Goal: Navigation & Orientation: Find specific page/section

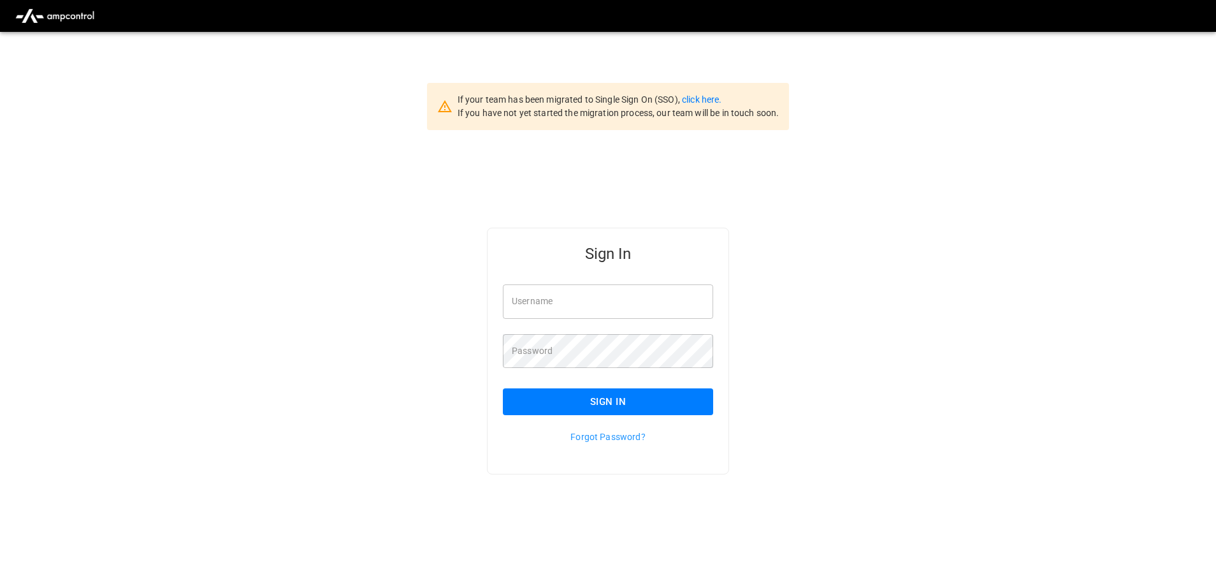
type input "**********"
click at [604, 303] on input "**********" at bounding box center [608, 301] width 210 height 34
click at [576, 396] on button "Sign In" at bounding box center [608, 401] width 210 height 27
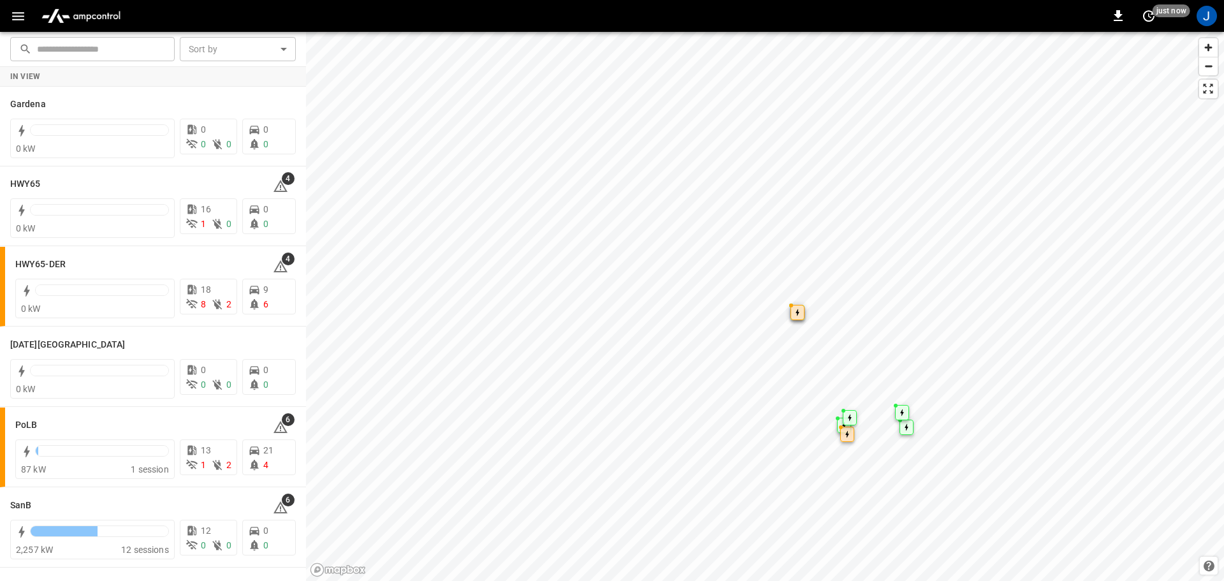
click at [15, 16] on icon "button" at bounding box center [18, 16] width 16 height 16
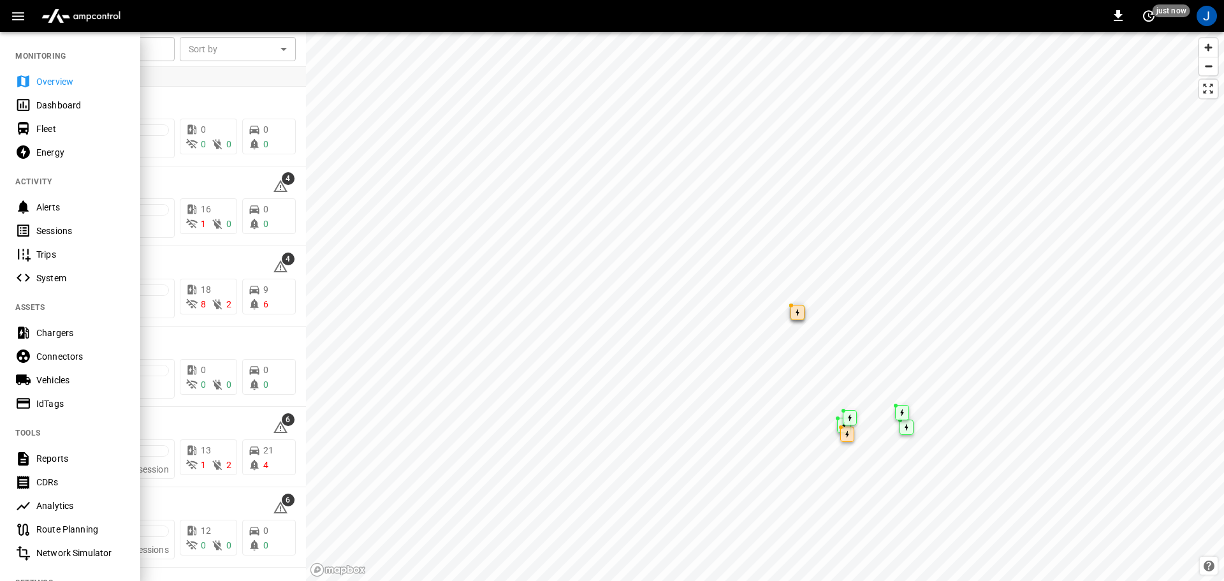
click at [55, 108] on div "Dashboard" at bounding box center [80, 105] width 89 height 13
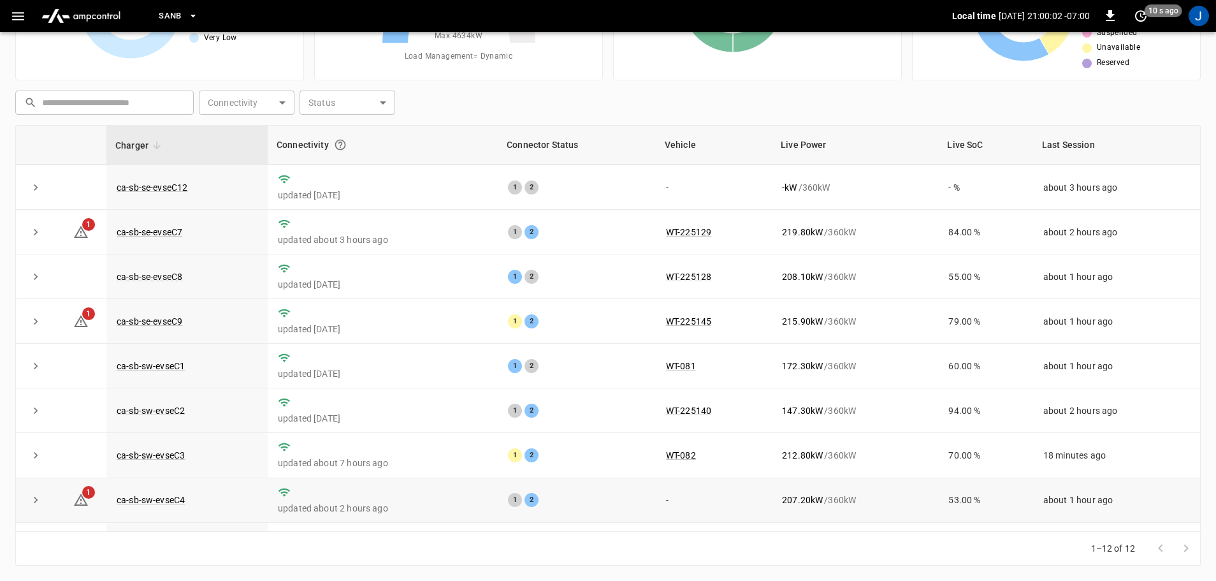
scroll to position [177, 0]
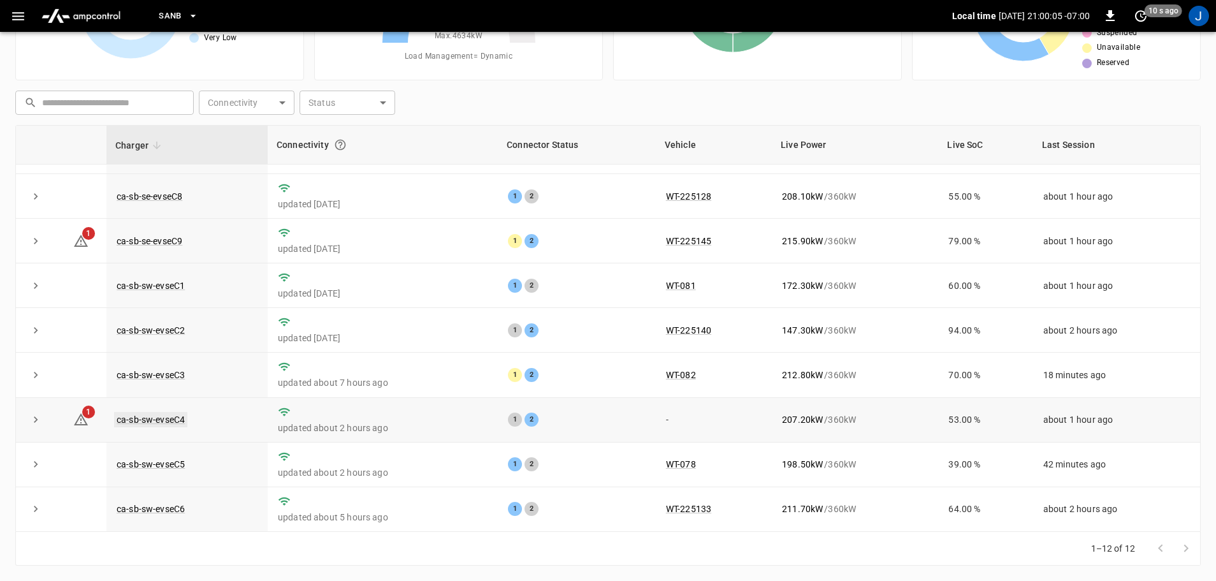
click at [149, 418] on link "ca-sb-sw-evseC4" at bounding box center [150, 419] width 73 height 15
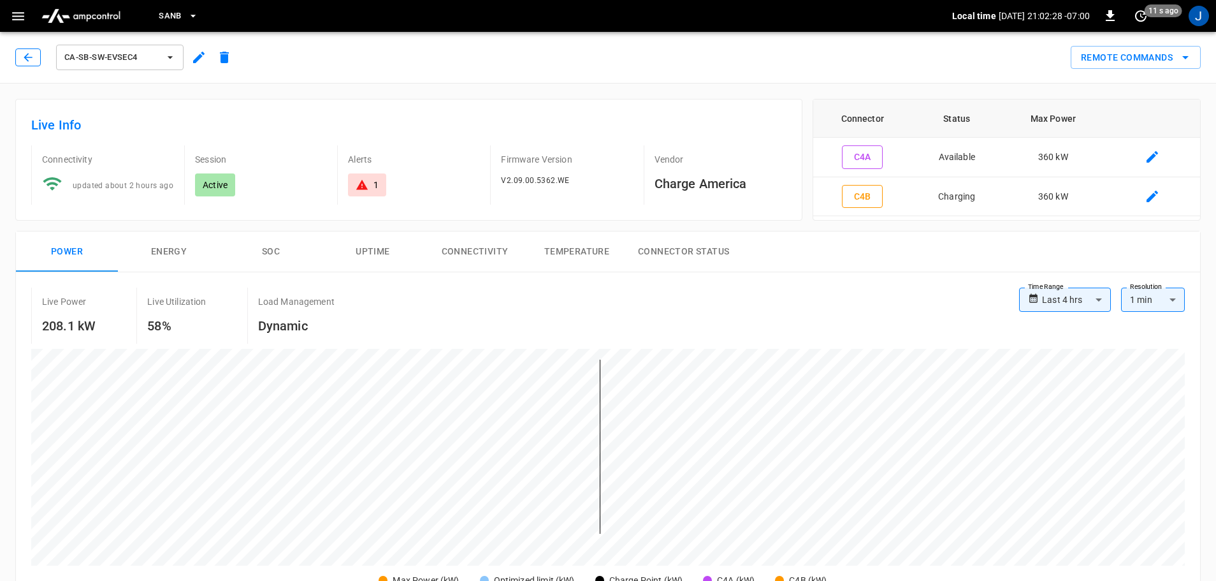
click at [33, 60] on icon "button" at bounding box center [28, 57] width 13 height 13
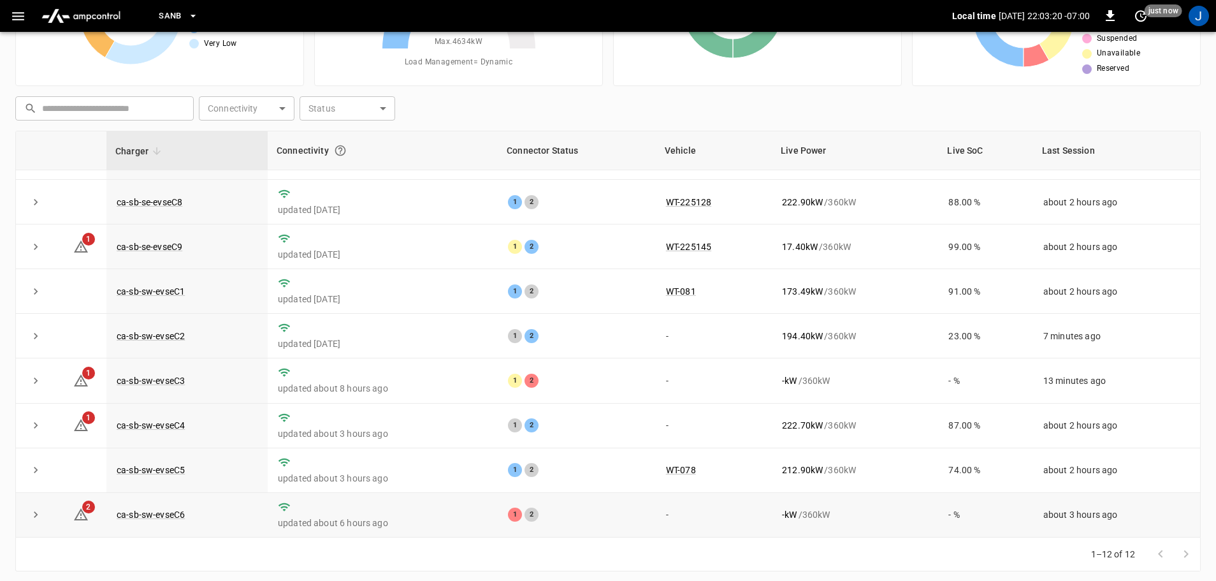
scroll to position [129, 0]
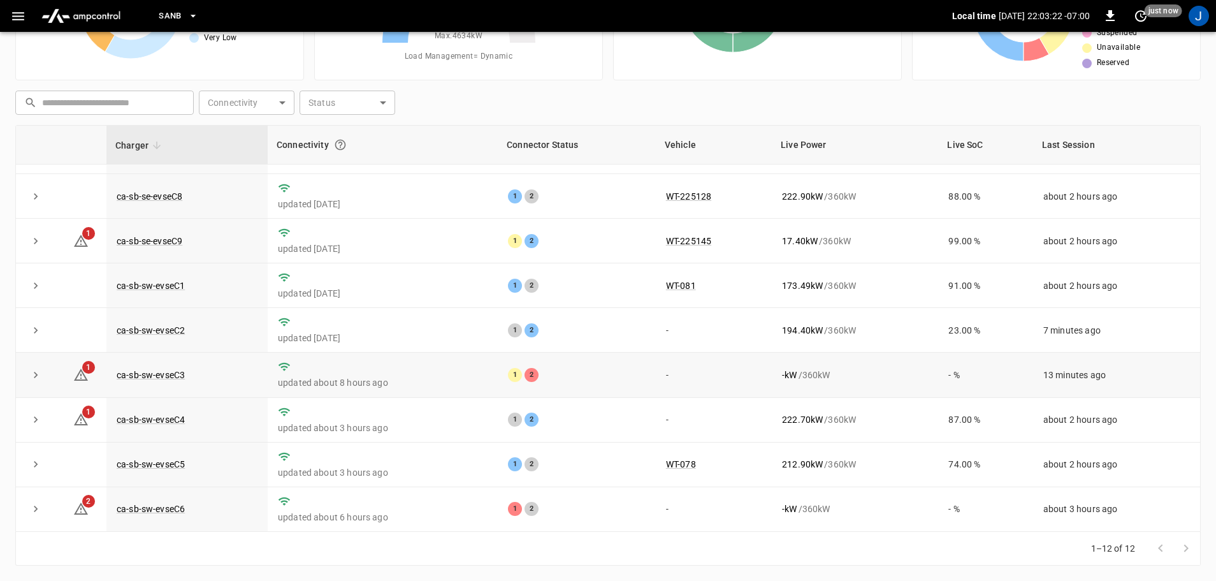
click at [159, 377] on td "ca-sb-sw-evseC3" at bounding box center [186, 374] width 161 height 45
click at [145, 375] on link "ca-sb-sw-evseC3" at bounding box center [150, 374] width 73 height 15
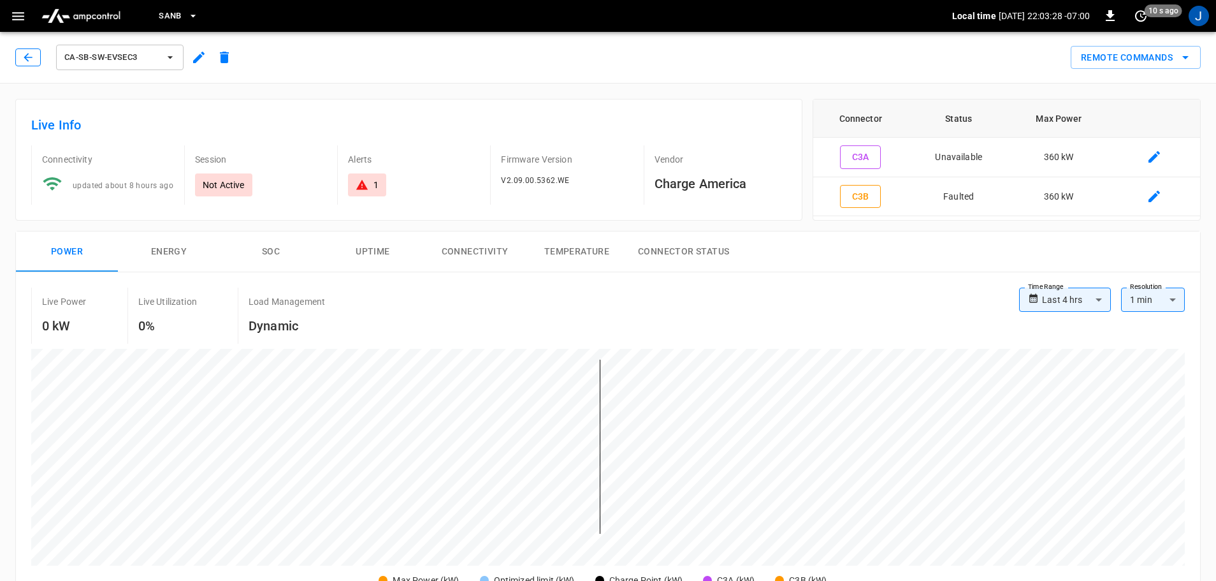
click at [25, 59] on icon "button" at bounding box center [28, 57] width 13 height 13
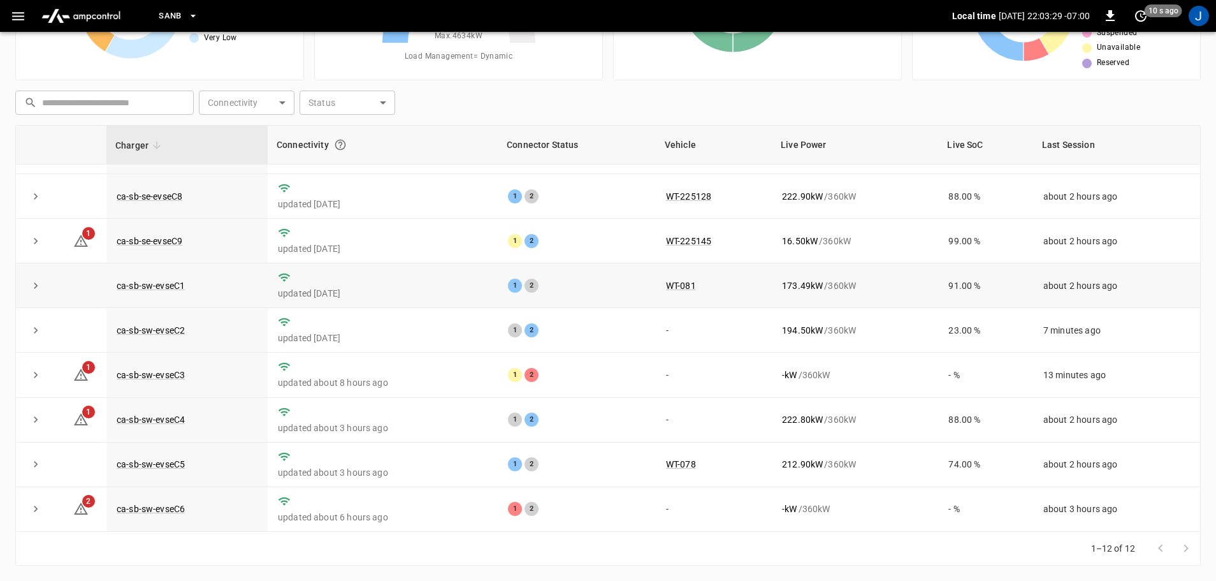
scroll to position [177, 0]
click at [157, 421] on link "ca-sb-sw-evseC4" at bounding box center [150, 419] width 73 height 15
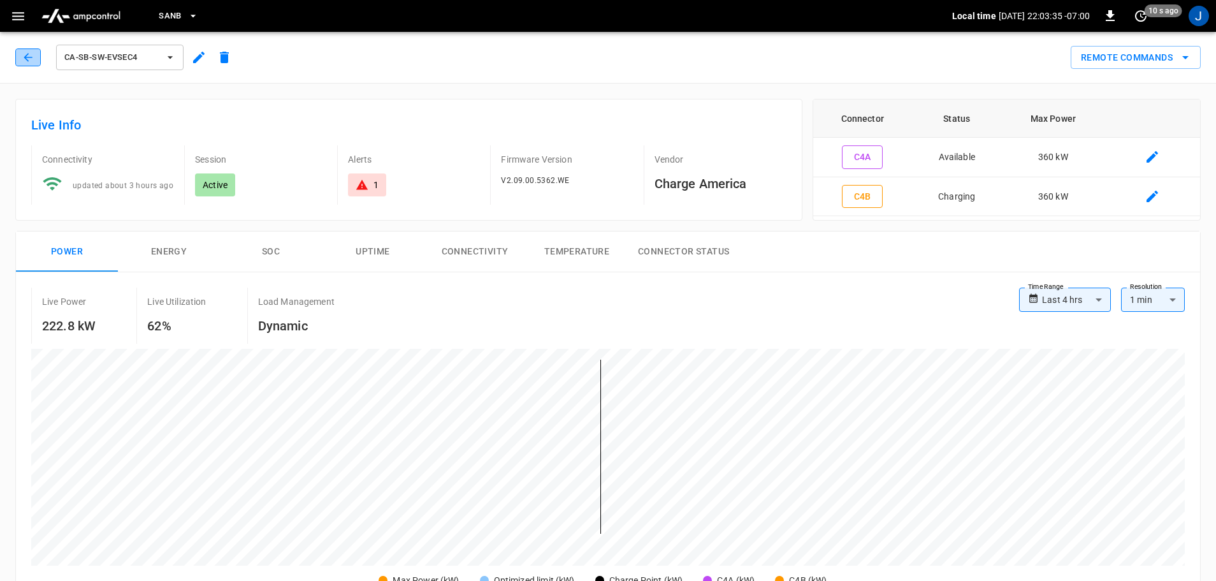
click at [28, 54] on icon "button" at bounding box center [28, 57] width 13 height 13
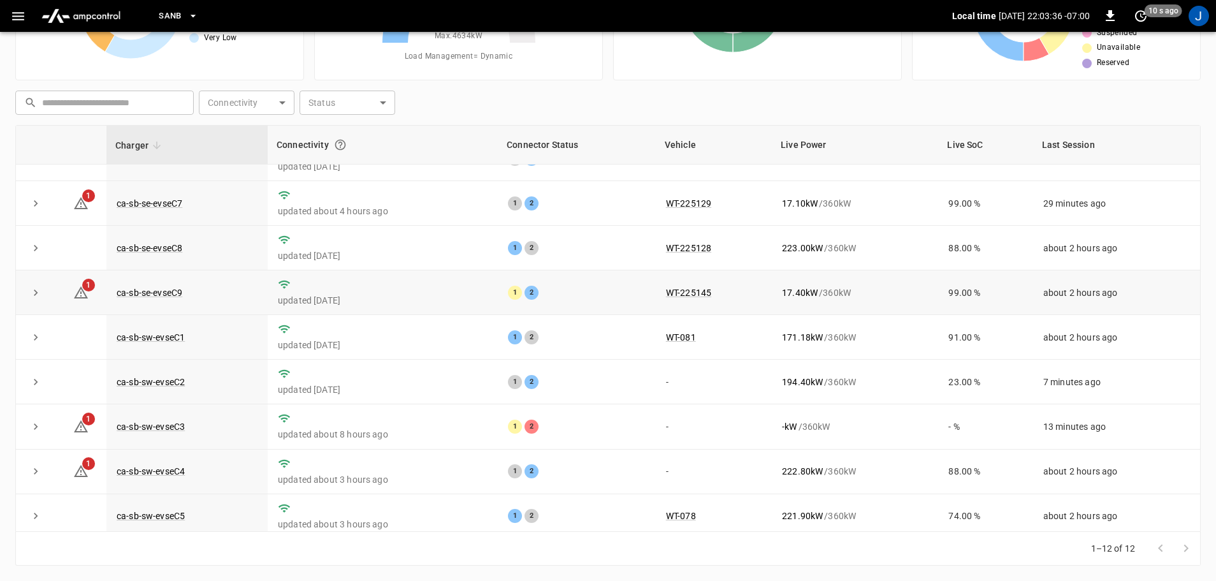
scroll to position [177, 0]
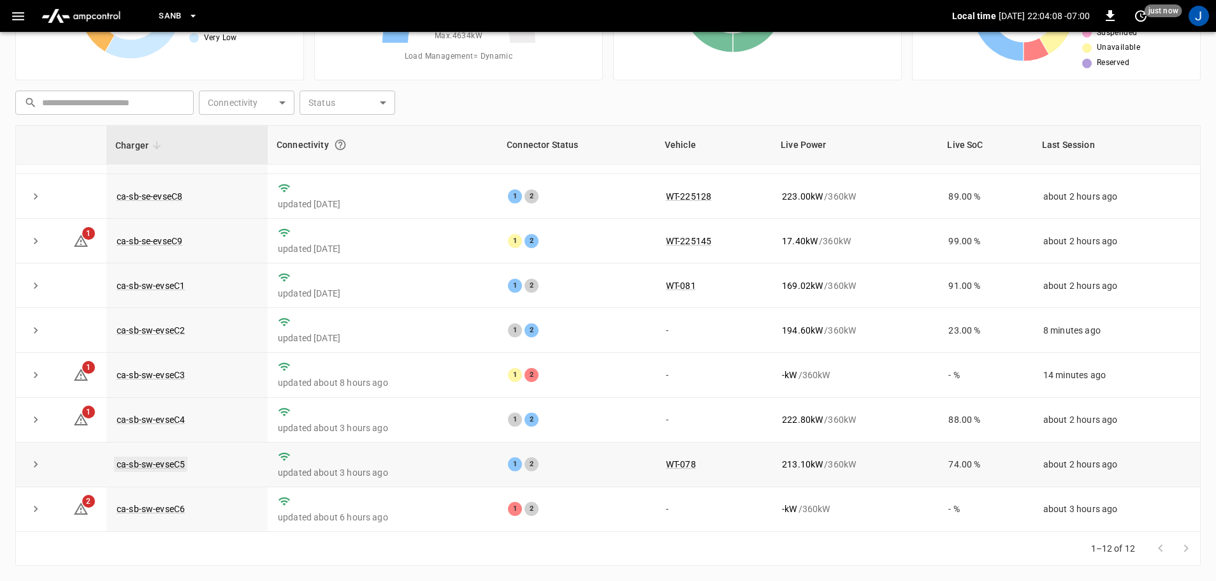
click at [168, 465] on link "ca-sb-sw-evseC5" at bounding box center [150, 463] width 73 height 15
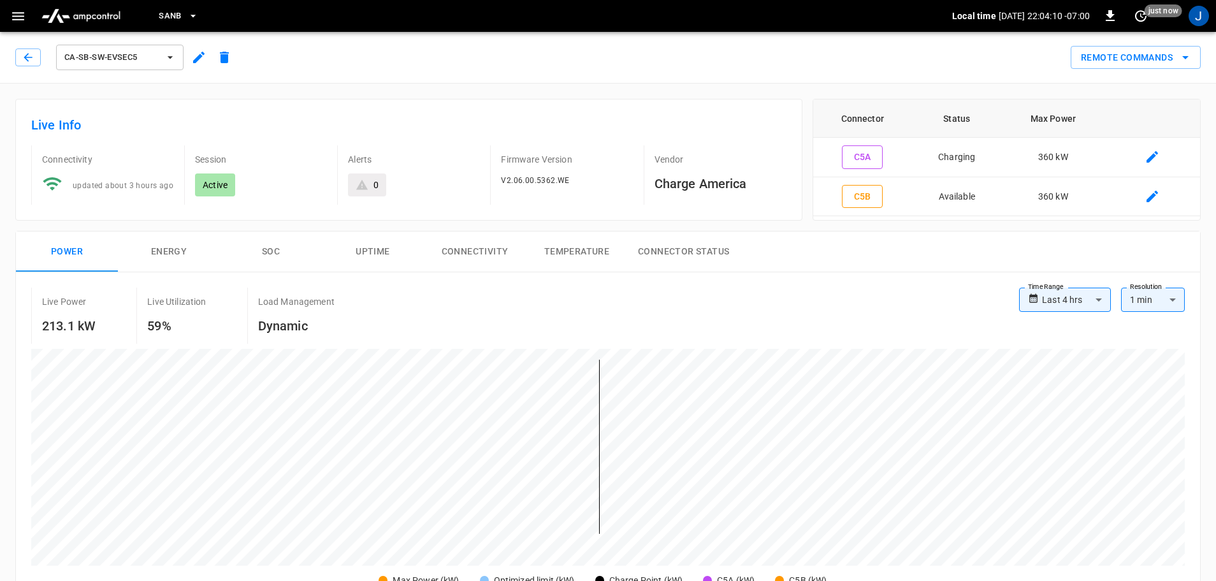
click at [32, 57] on icon "button" at bounding box center [28, 57] width 13 height 13
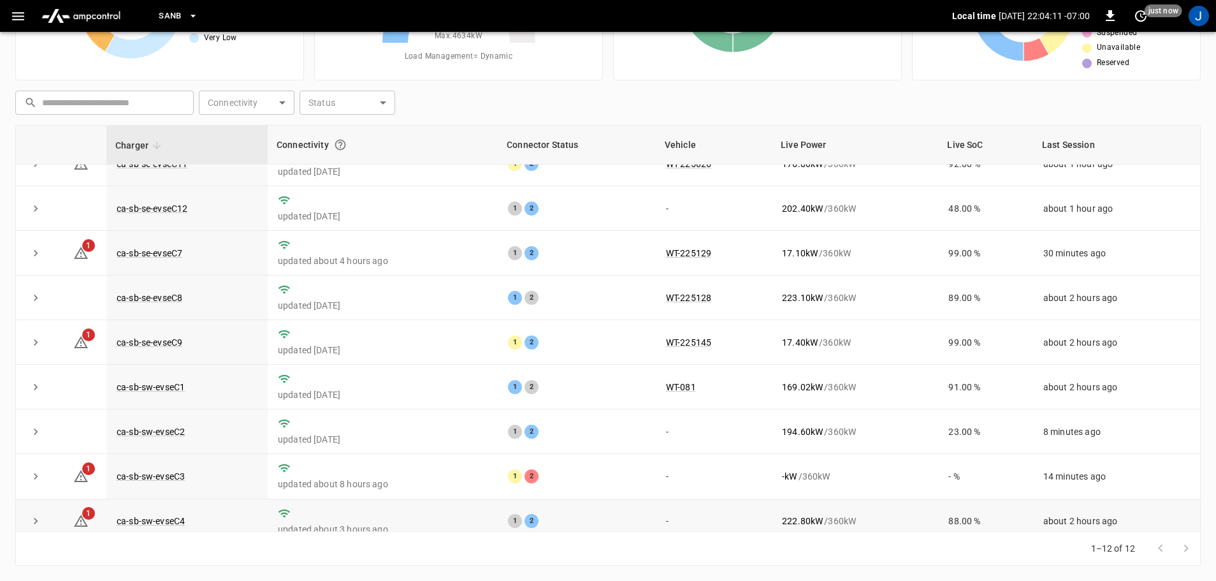
scroll to position [177, 0]
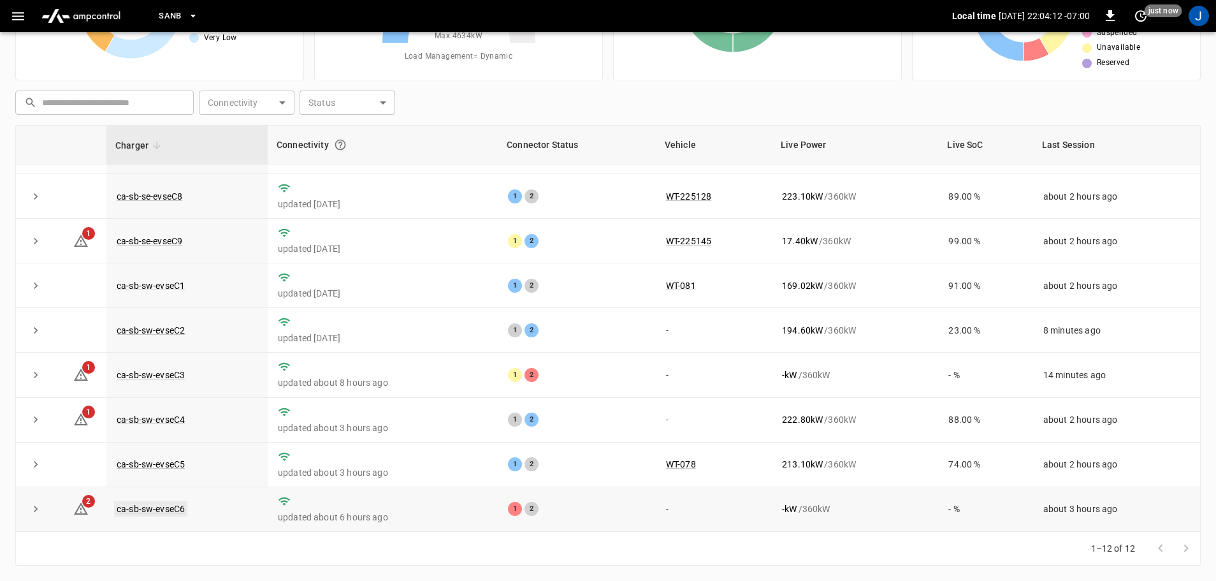
click at [167, 509] on link "ca-sb-sw-evseC6" at bounding box center [150, 508] width 73 height 15
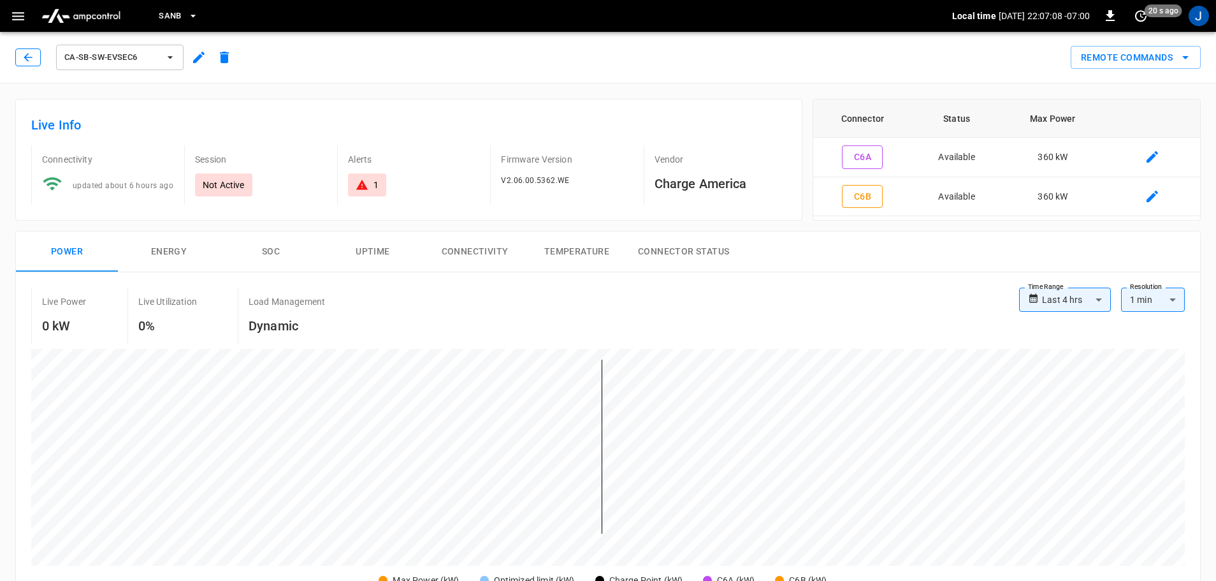
click at [33, 61] on icon "button" at bounding box center [28, 57] width 13 height 13
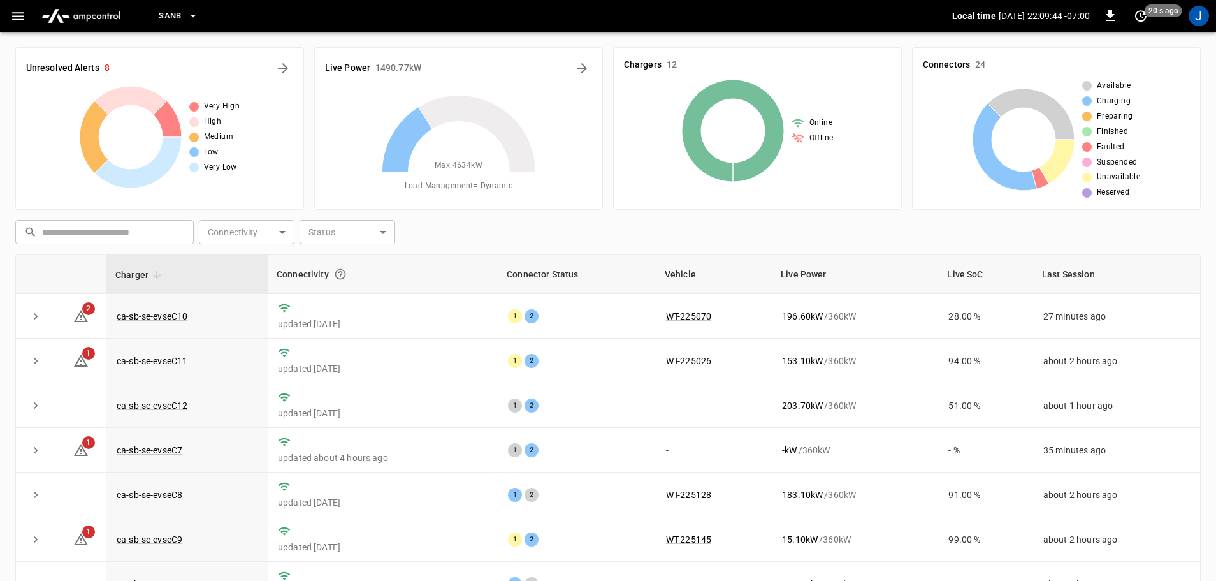
click at [21, 15] on icon "button" at bounding box center [18, 16] width 16 height 16
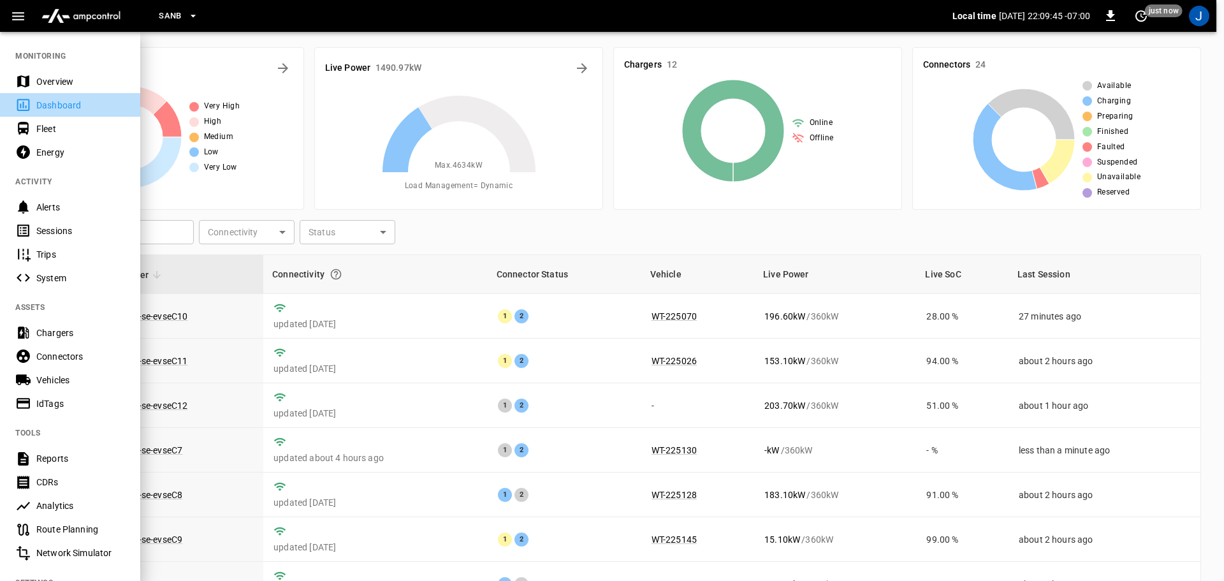
click at [51, 104] on div "Dashboard" at bounding box center [80, 105] width 89 height 13
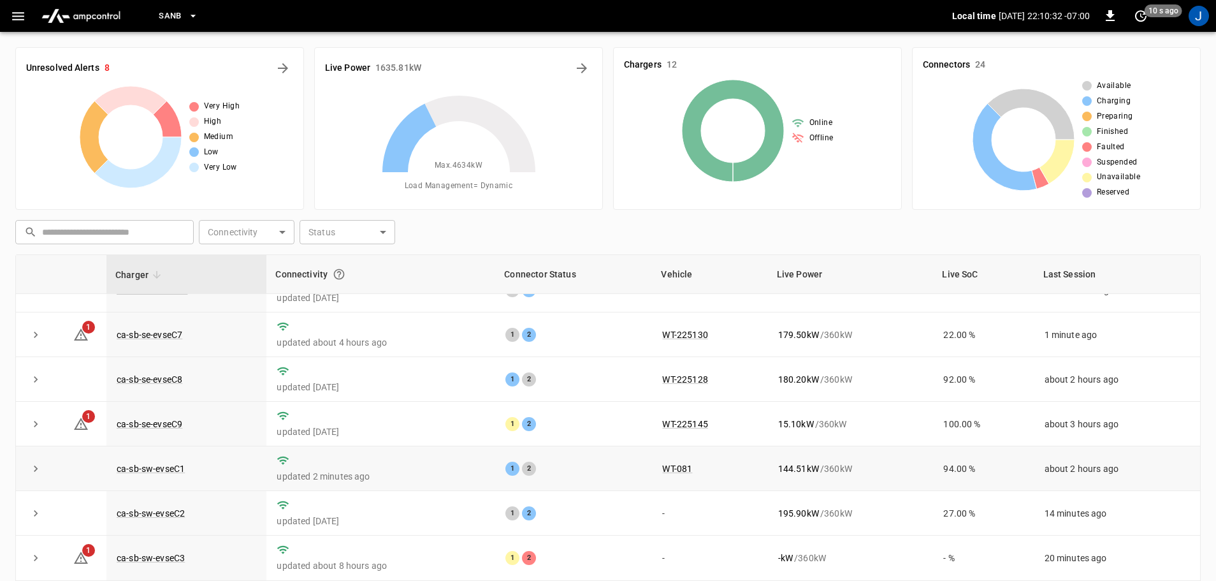
scroll to position [177, 0]
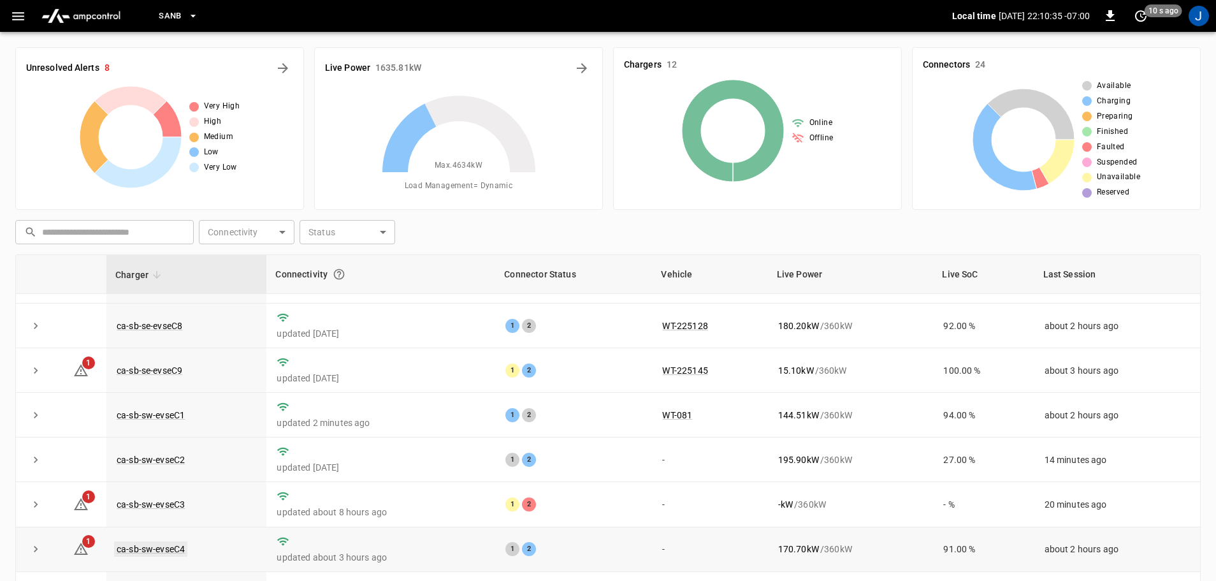
click at [157, 546] on link "ca-sb-sw-evseC4" at bounding box center [150, 548] width 73 height 15
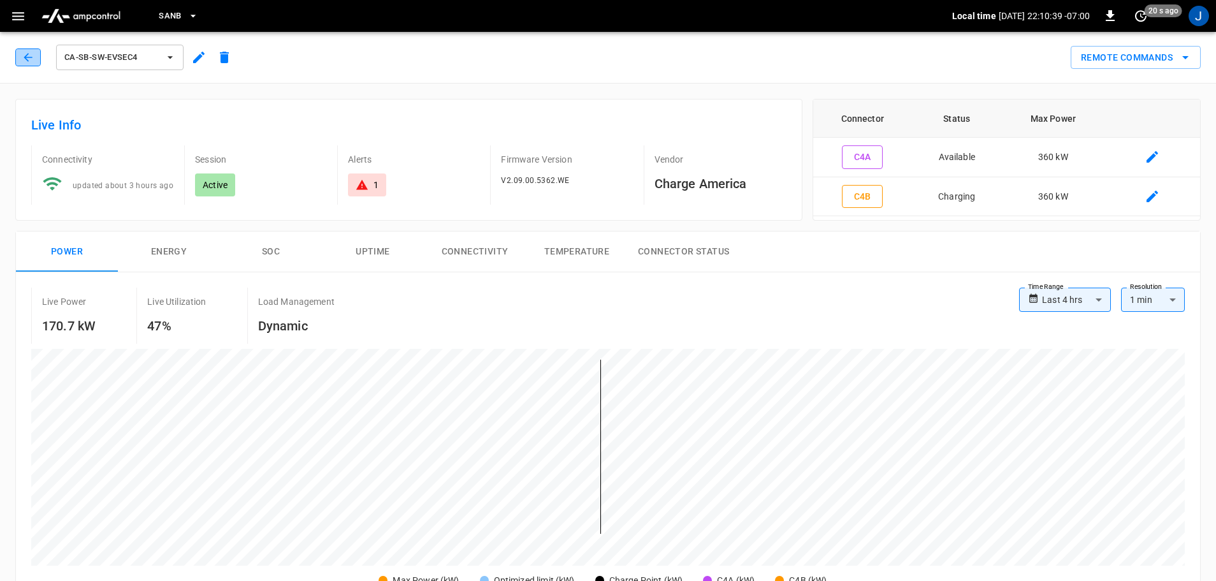
click at [28, 50] on button "button" at bounding box center [27, 57] width 25 height 18
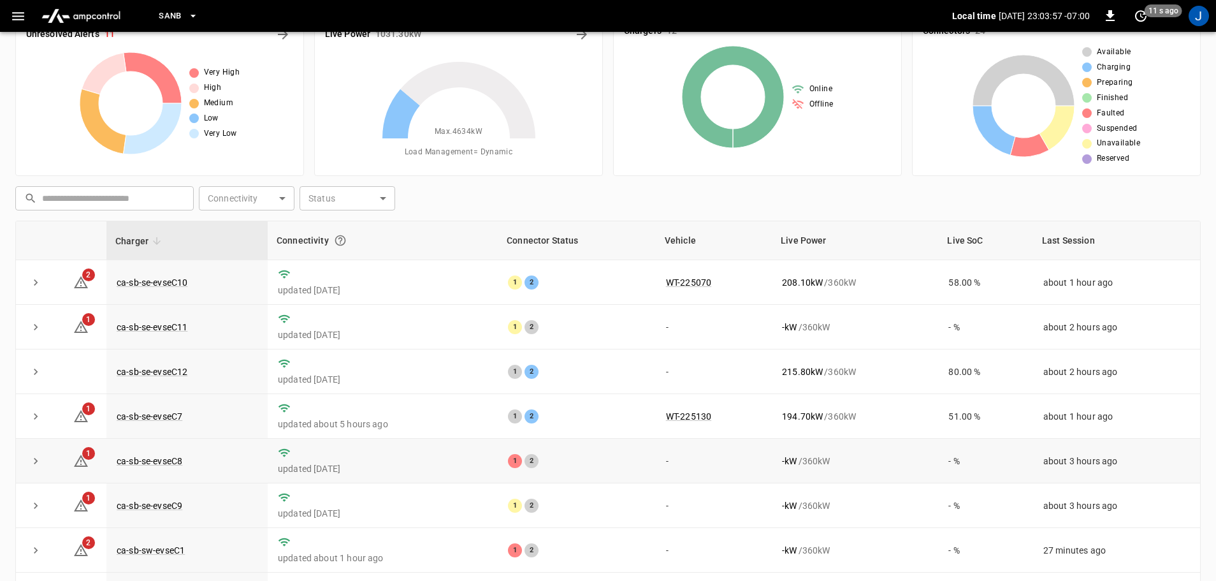
scroll to position [2, 0]
